Goal: Task Accomplishment & Management: Manage account settings

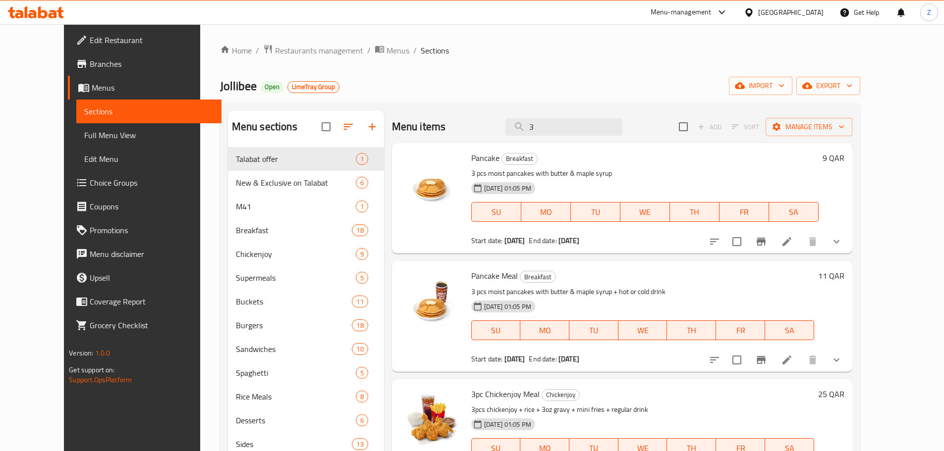
scroll to position [892, 0]
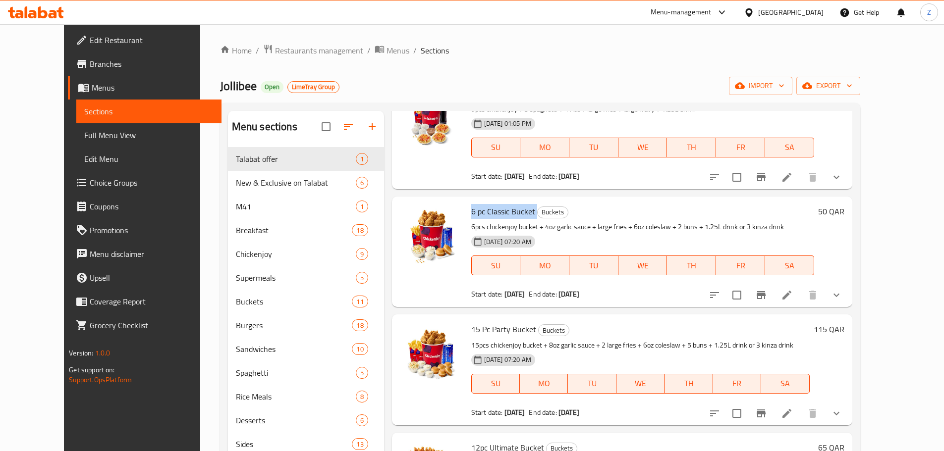
drag, startPoint x: 452, startPoint y: 211, endPoint x: 520, endPoint y: 210, distance: 67.4
click at [520, 210] on div "6 pc Classic Bucket Buckets 6pcs chickenjoy bucket + 4oz garlic sauce + large f…" at bounding box center [642, 252] width 351 height 103
click at [601, 211] on h6 "6 pc Classic Bucket Buckets" at bounding box center [642, 212] width 343 height 14
drag, startPoint x: 519, startPoint y: 211, endPoint x: 443, endPoint y: 213, distance: 76.3
click at [443, 213] on div "6 pc Classic Bucket Buckets 6pcs chickenjoy bucket + 4oz garlic sauce + large f…" at bounding box center [622, 252] width 452 height 103
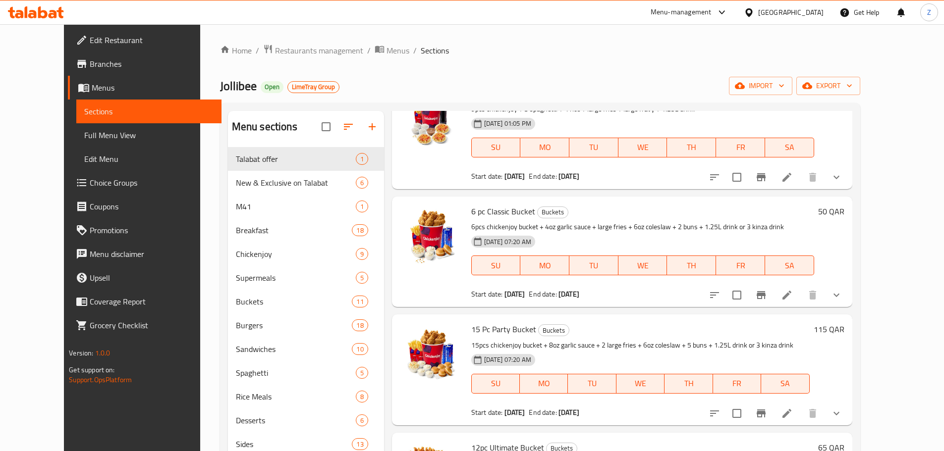
click at [601, 208] on h6 "6 pc Classic Bucket Buckets" at bounding box center [642, 212] width 343 height 14
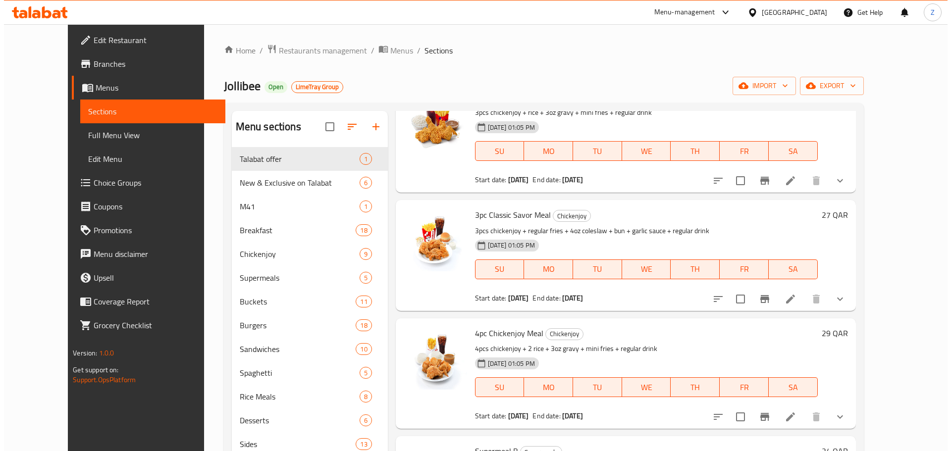
scroll to position [0, 0]
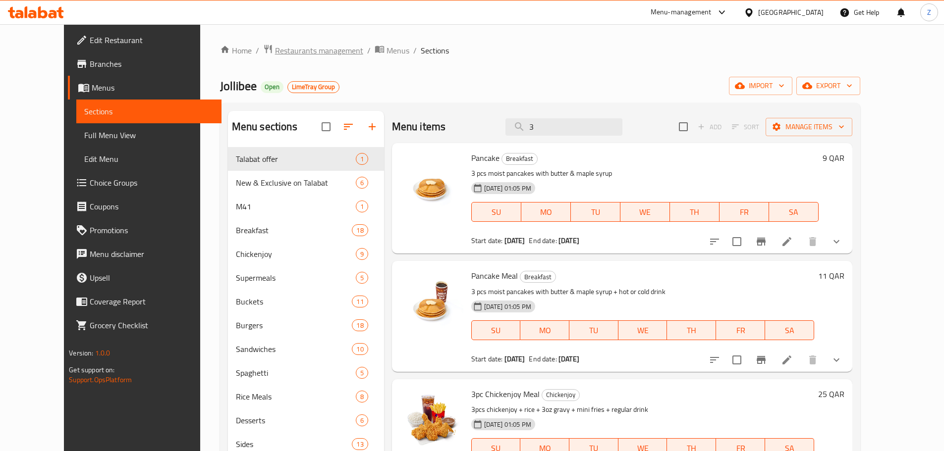
click at [285, 52] on span "Restaurants management" at bounding box center [319, 51] width 88 height 12
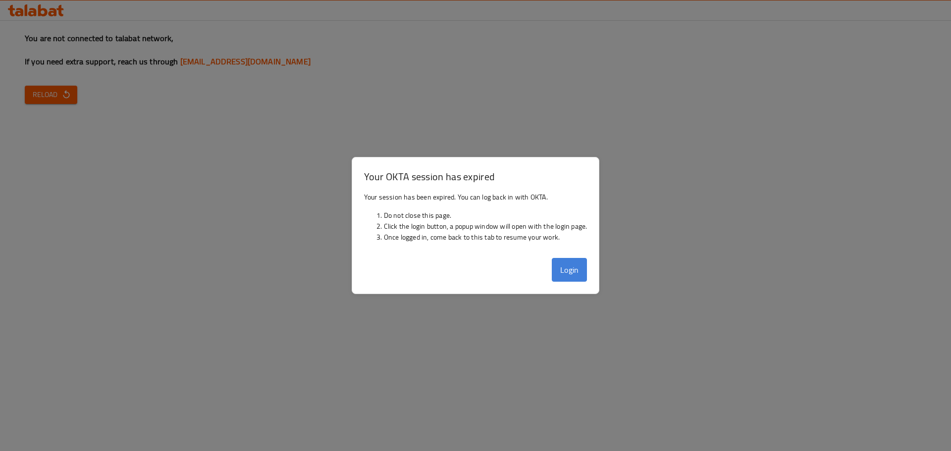
click at [580, 269] on button "Login" at bounding box center [570, 270] width 36 height 24
